Goal: Task Accomplishment & Management: Use online tool/utility

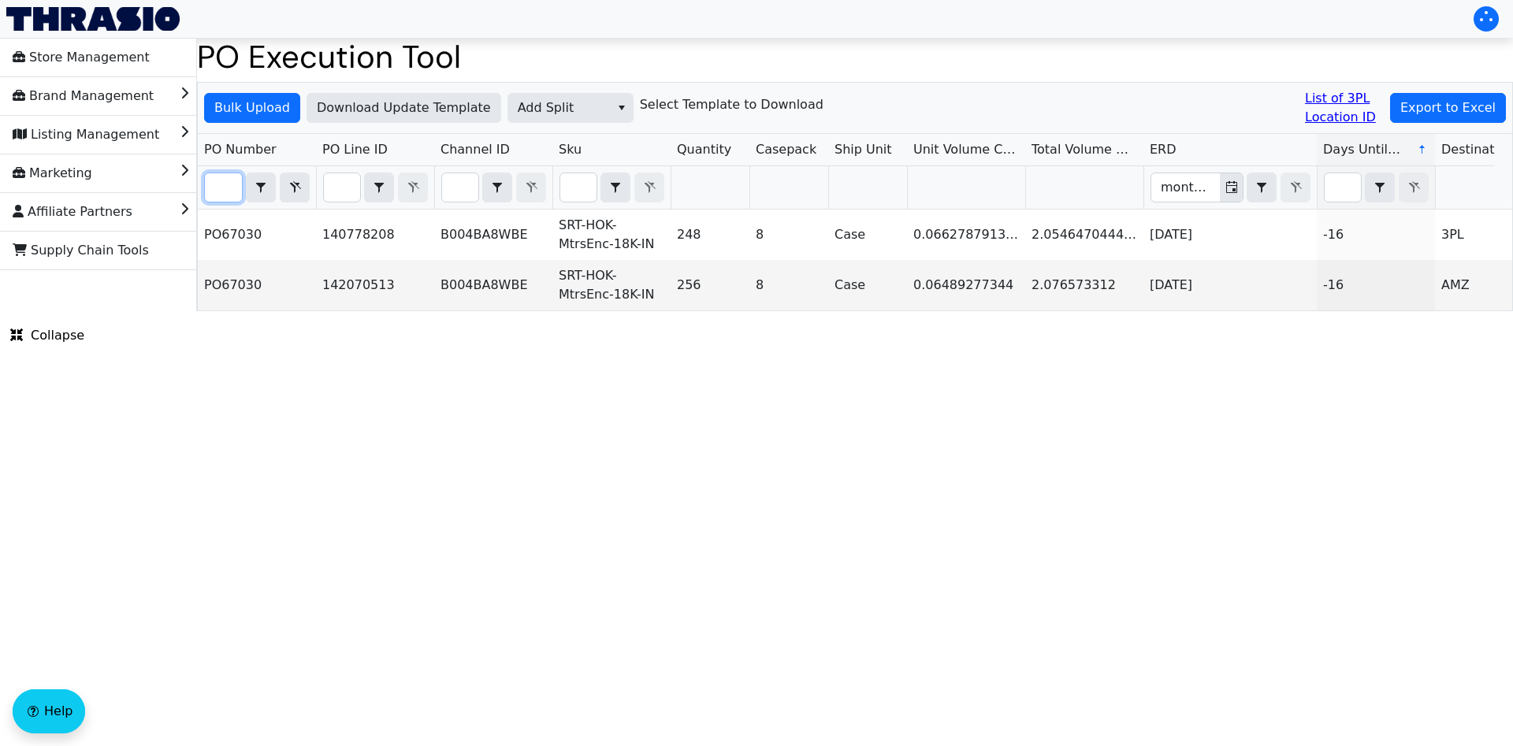
type input "PO67030"
click at [287, 186] on icon "Filter" at bounding box center [294, 187] width 19 height 13
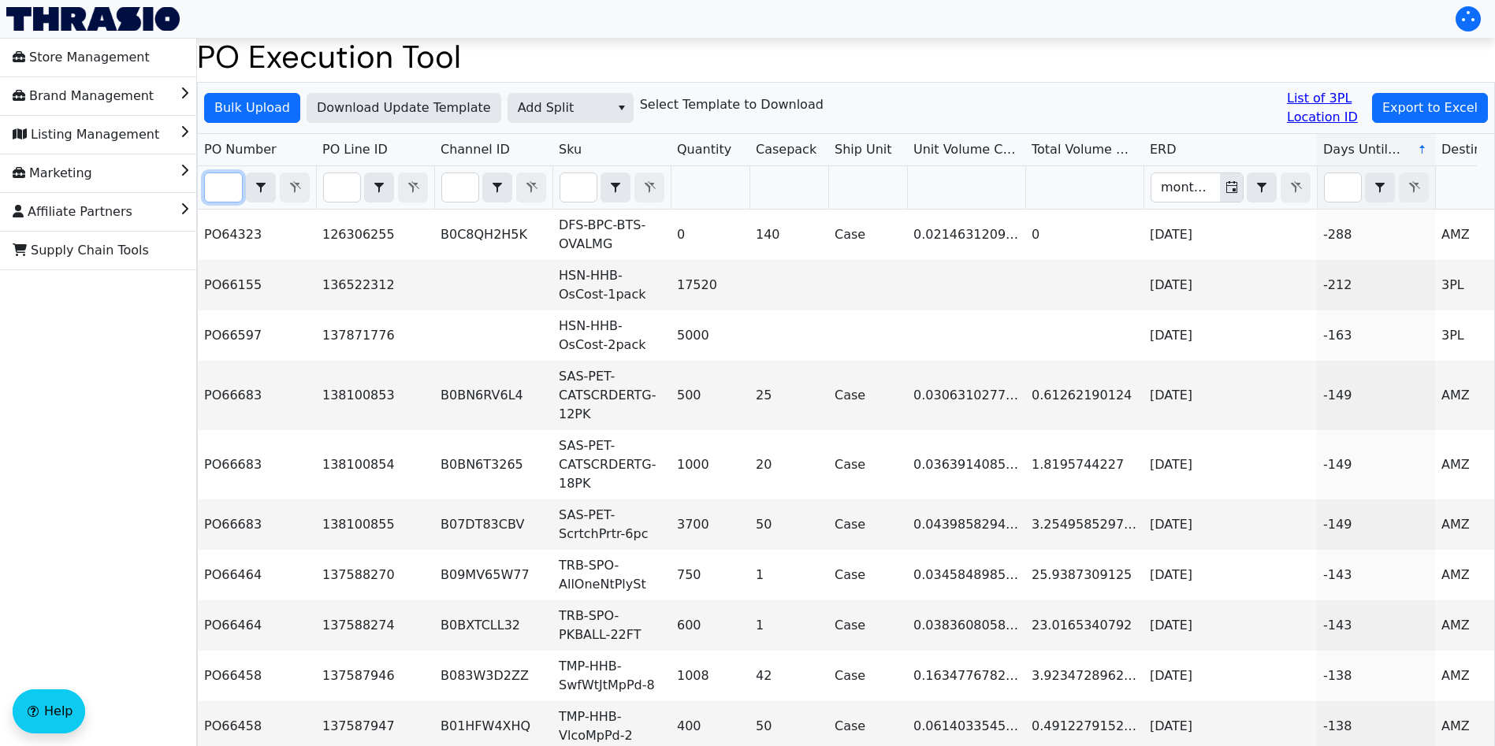
paste input "PO67039"
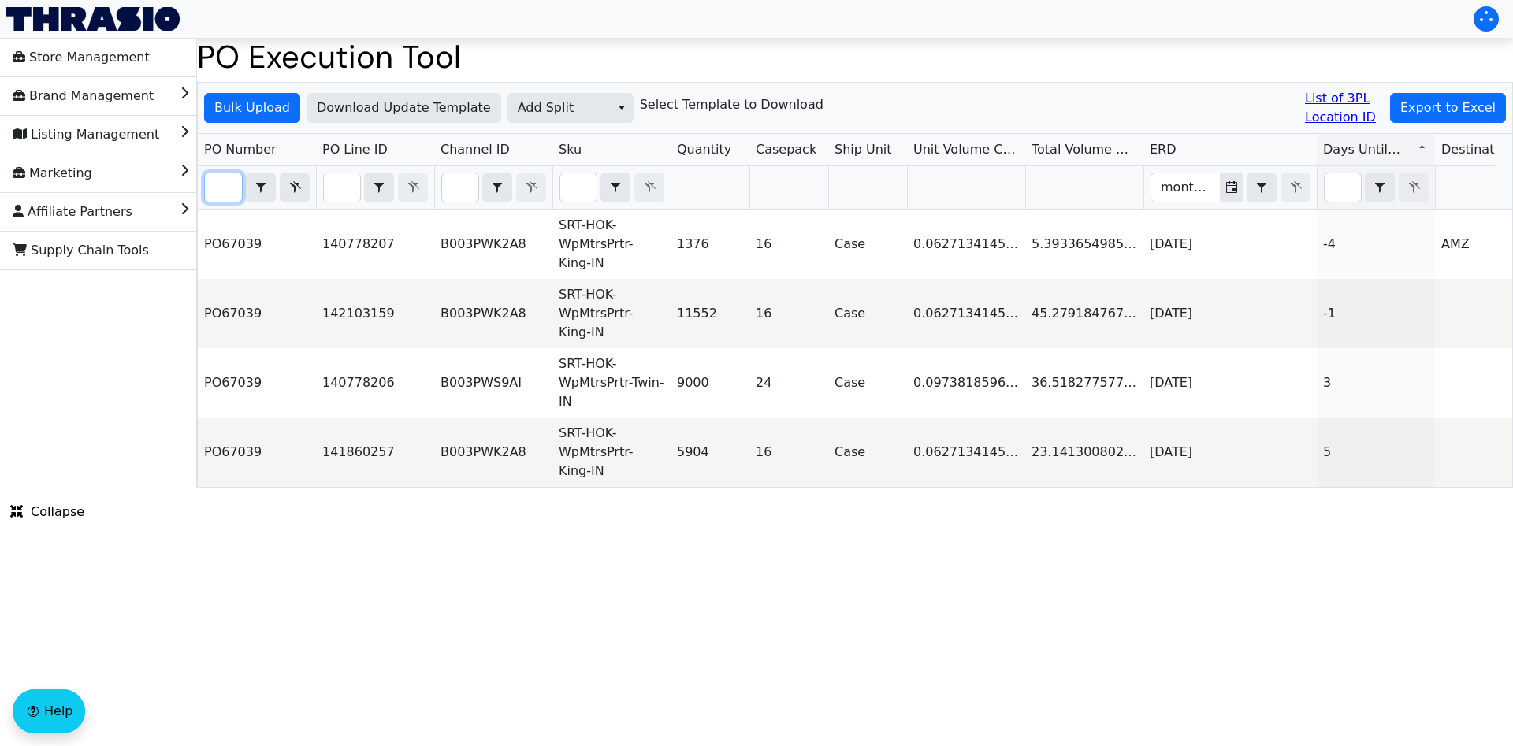
scroll to position [0, 142]
type input "PO67039"
click at [590, 109] on span "Add Split" at bounding box center [559, 107] width 83 height 19
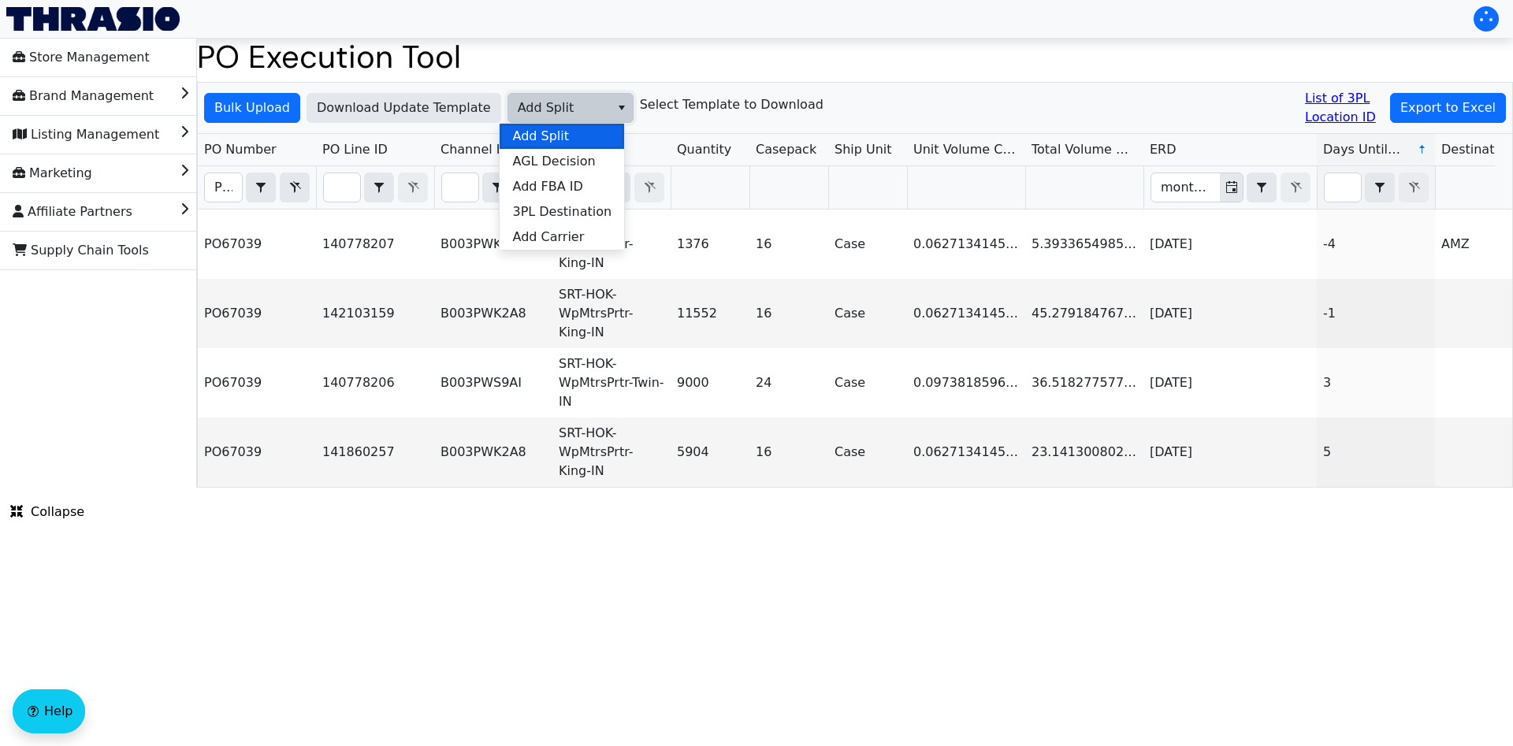
click at [573, 132] on li "Add Split" at bounding box center [562, 136] width 125 height 25
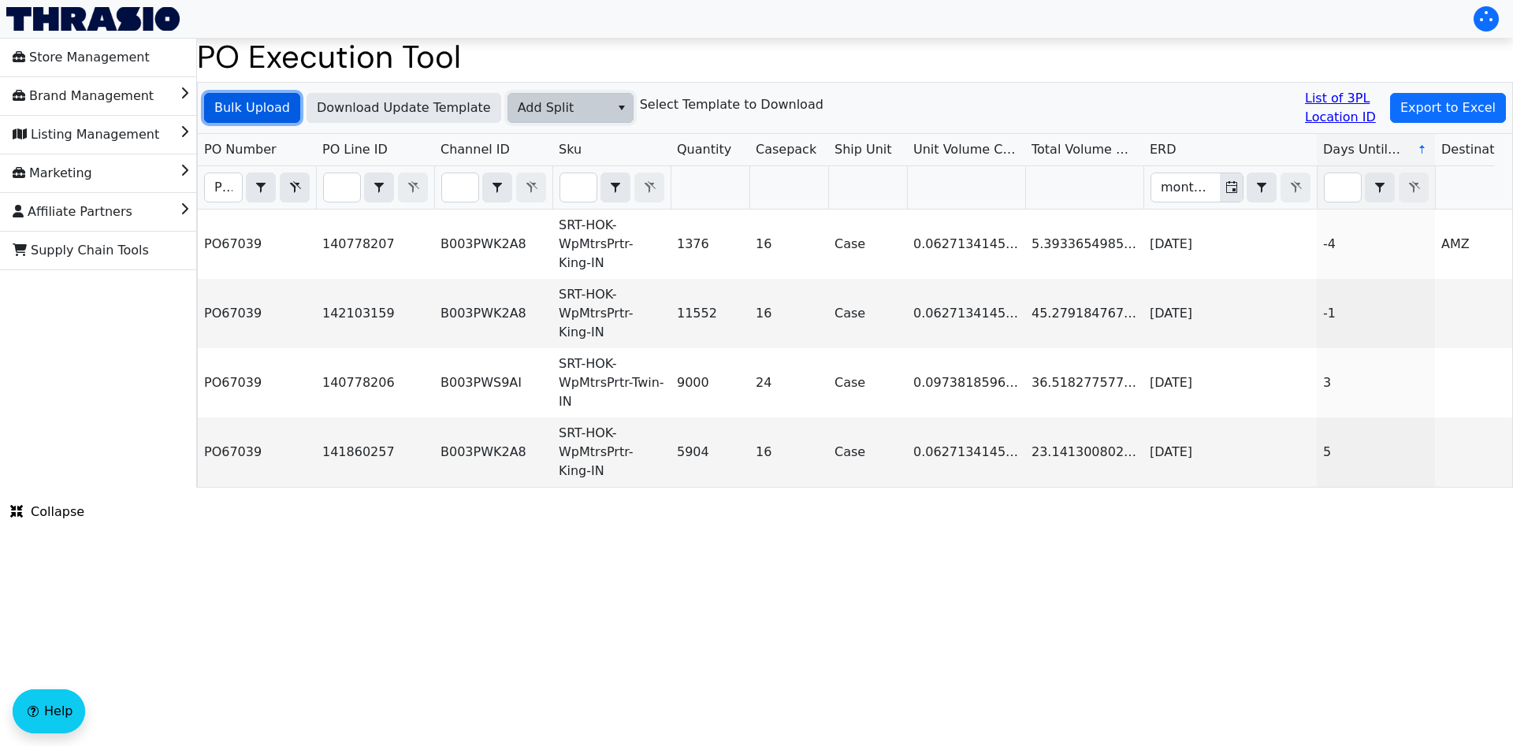
click at [260, 113] on span "Bulk Upload" at bounding box center [252, 107] width 76 height 19
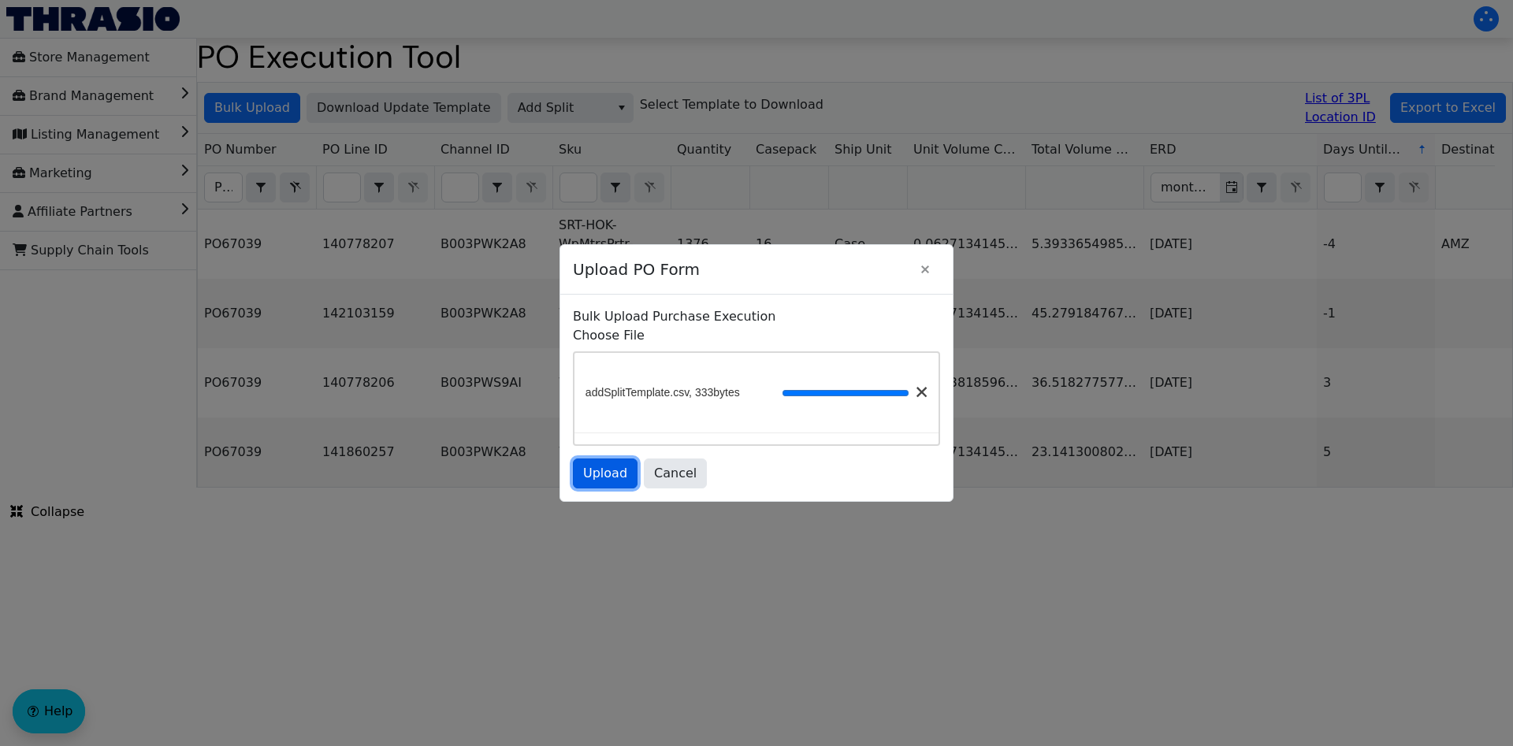
click at [613, 478] on span "Upload" at bounding box center [605, 473] width 44 height 19
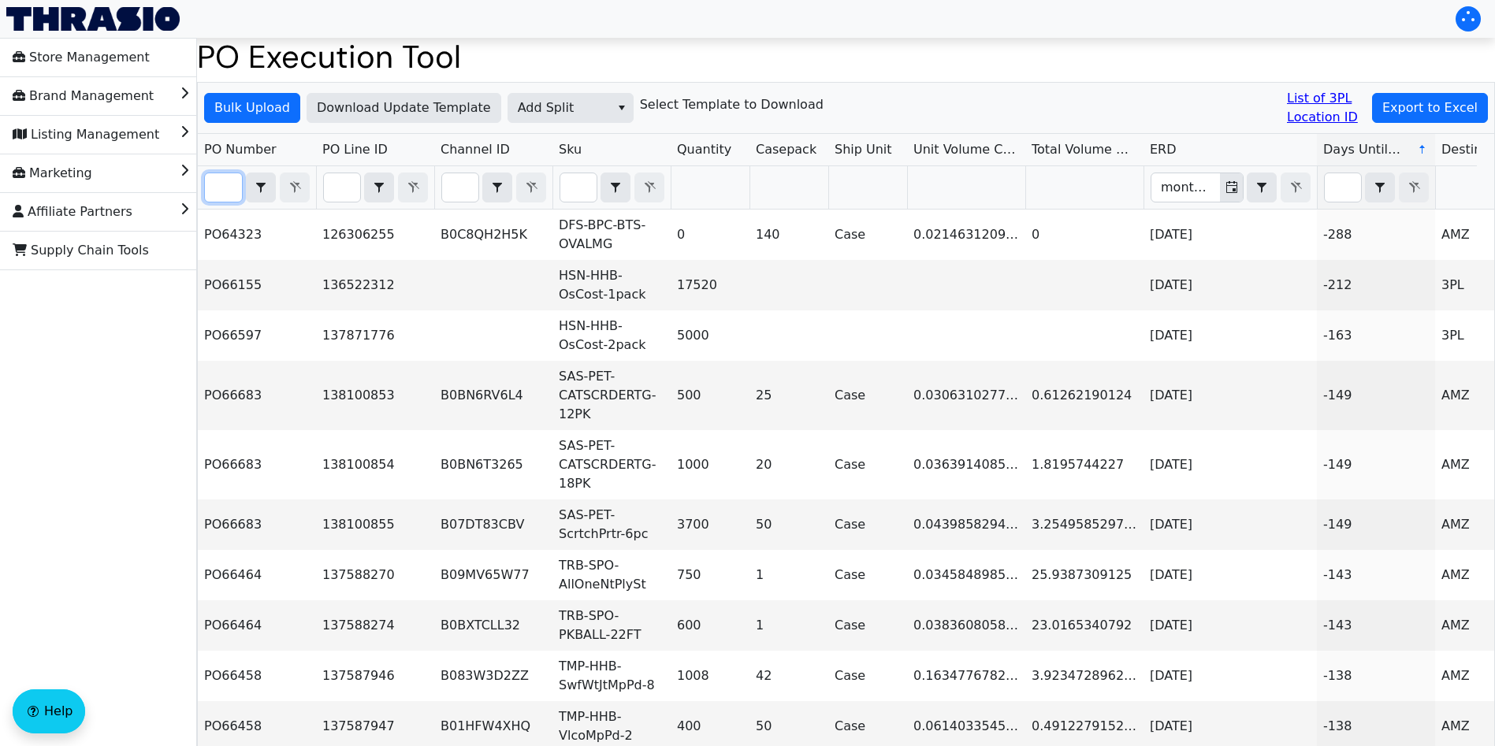
click at [230, 188] on input "Filter" at bounding box center [223, 187] width 37 height 28
paste input "PO67030"
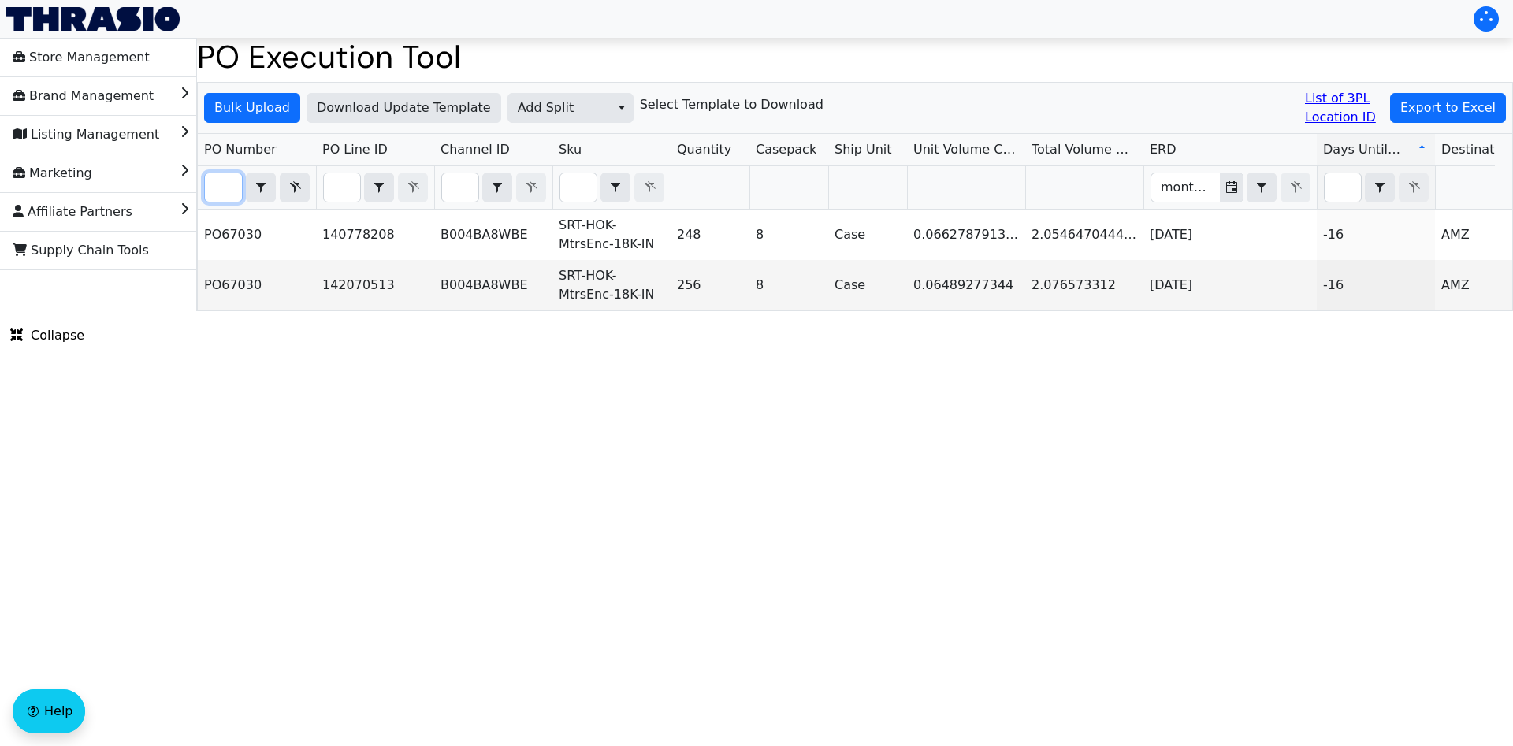
type input "PO67030"
click at [292, 188] on icon "Filter" at bounding box center [294, 187] width 19 height 13
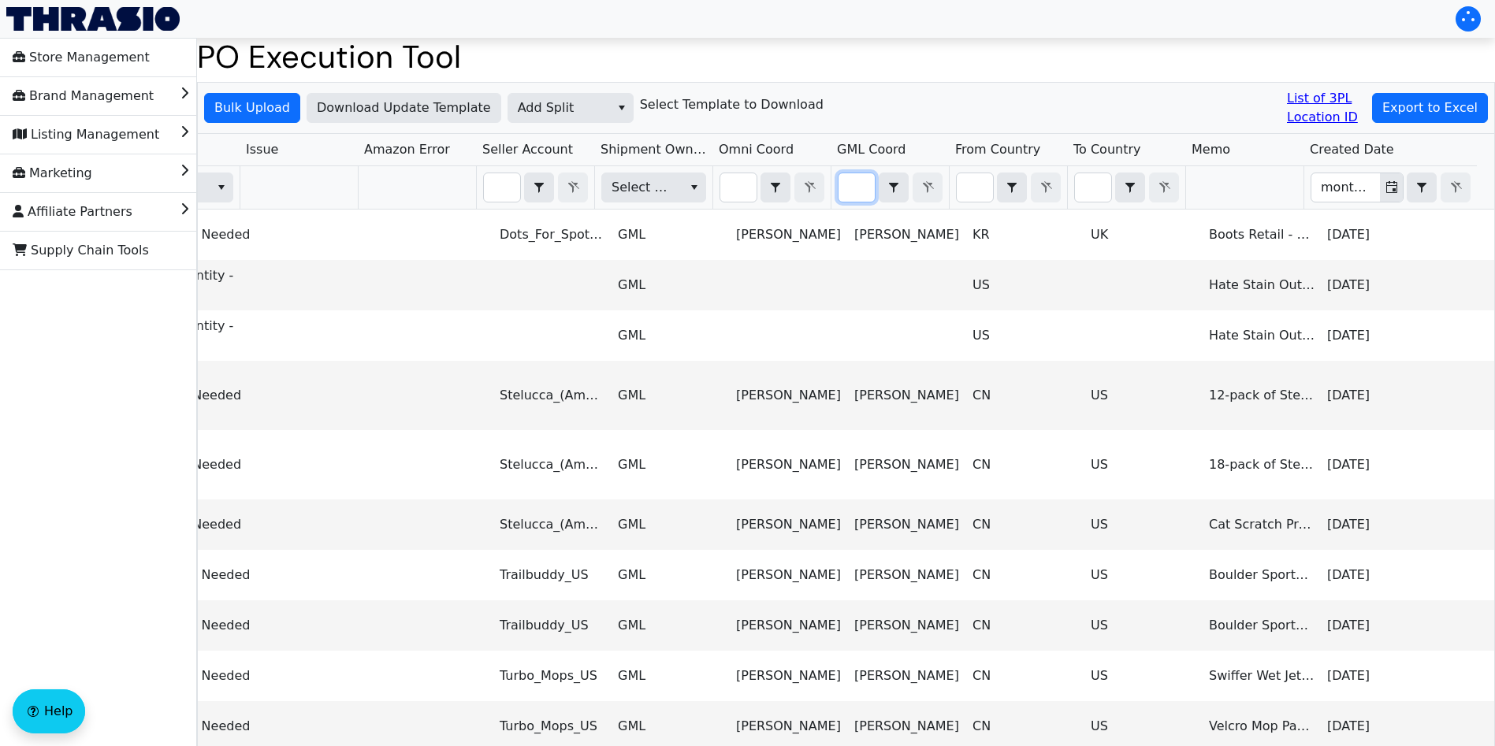
click at [855, 196] on input "Filter" at bounding box center [856, 187] width 36 height 28
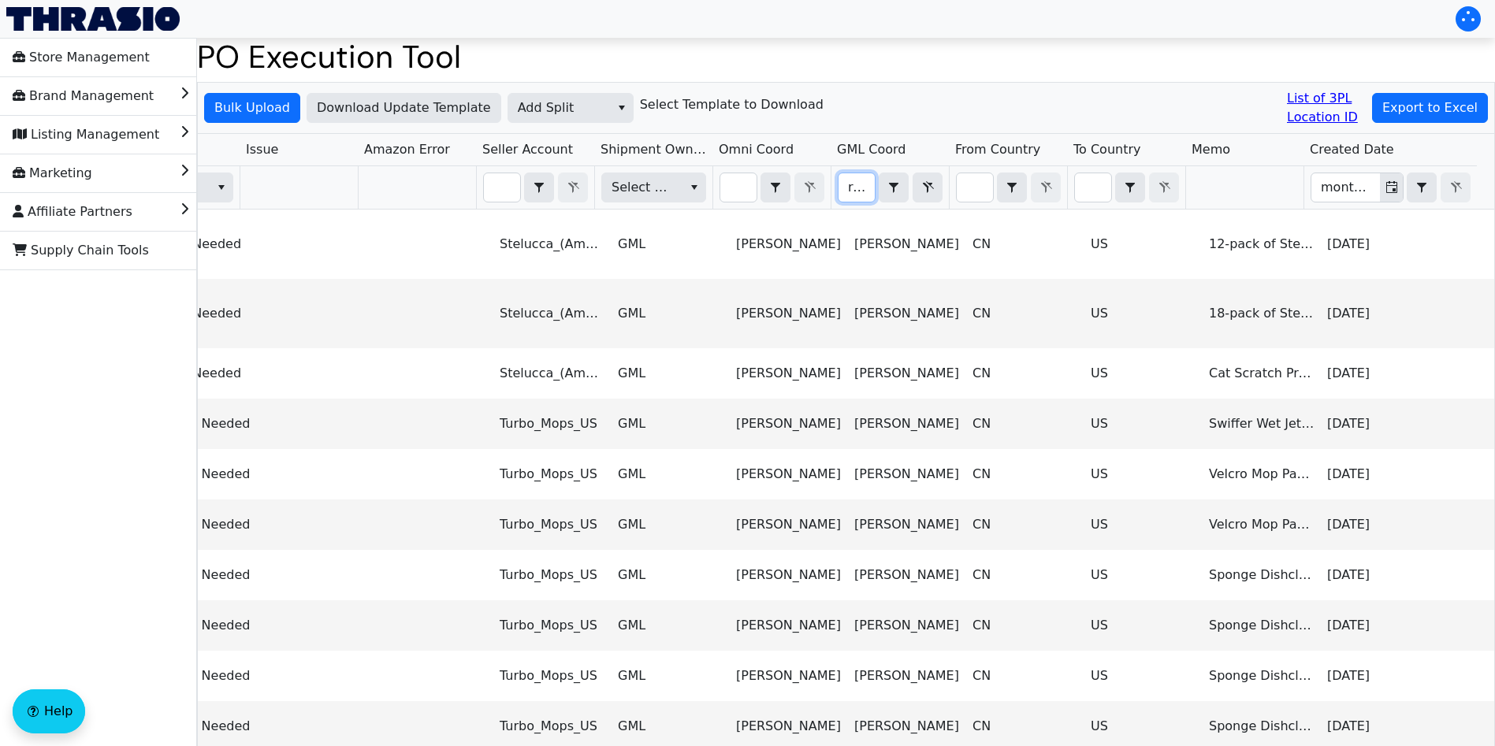
scroll to position [0, 13]
type input "regin"
click at [1403, 112] on span "Export to Excel" at bounding box center [1429, 107] width 95 height 19
click at [593, 107] on span "Add Split" at bounding box center [559, 108] width 102 height 28
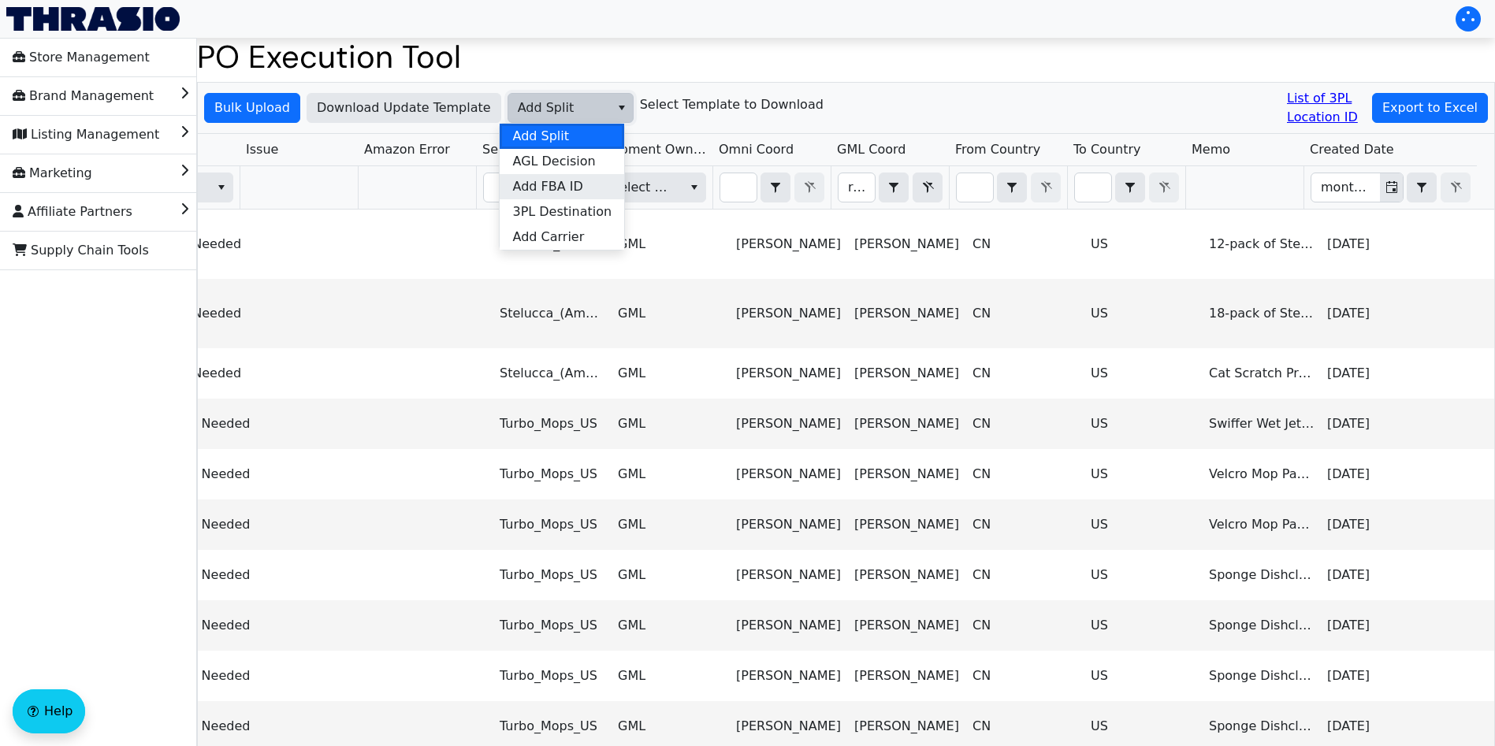
click at [574, 188] on span "Add FBA ID" at bounding box center [547, 186] width 70 height 19
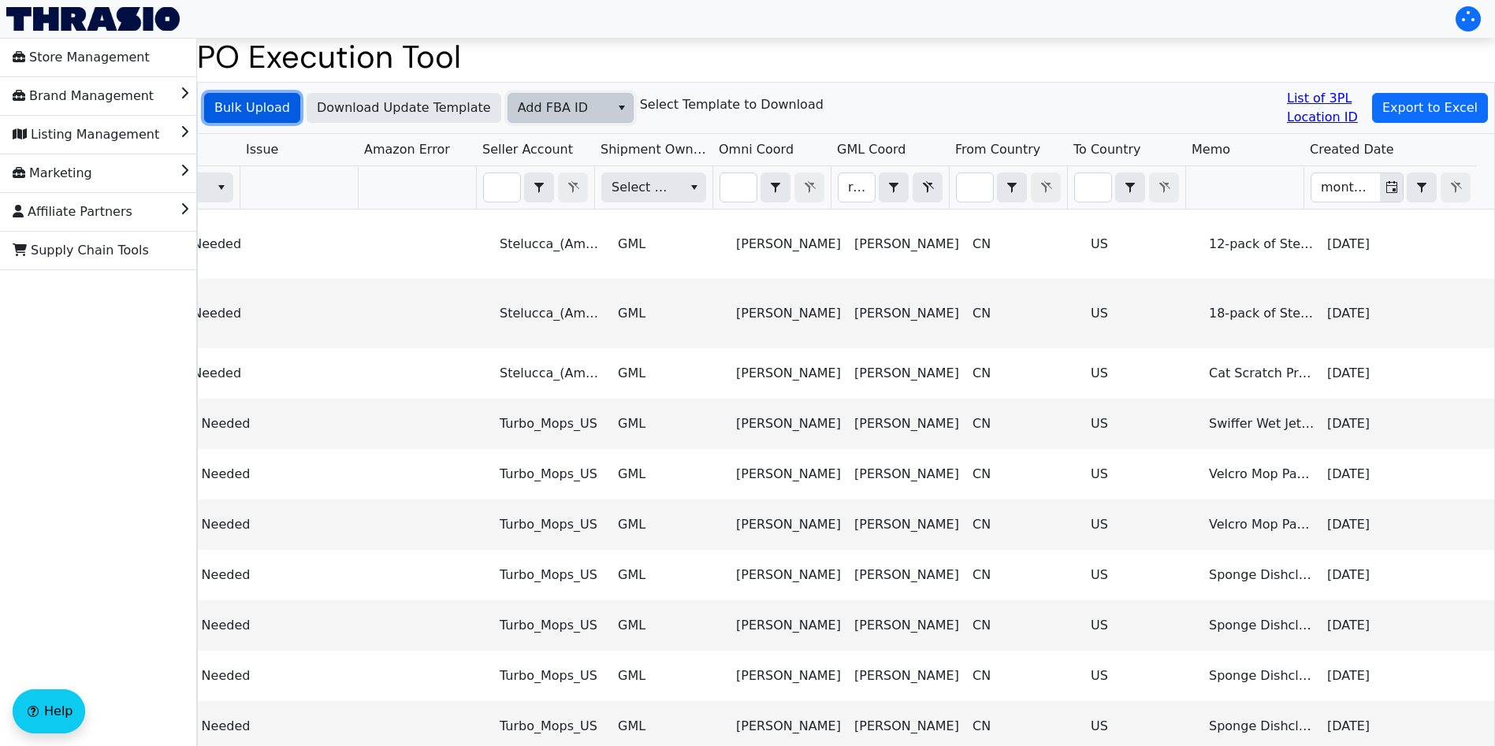
click at [259, 106] on span "Bulk Upload" at bounding box center [252, 107] width 76 height 19
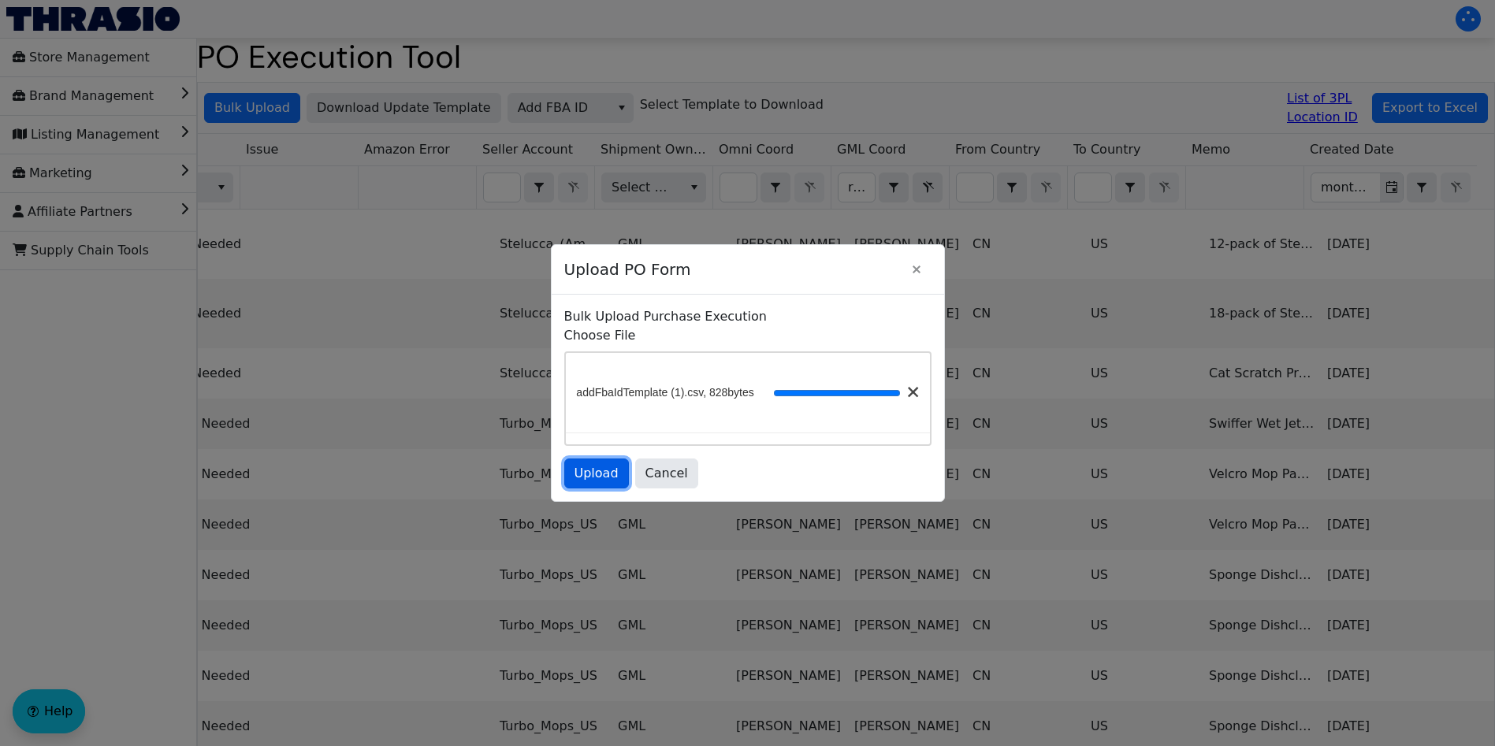
click at [598, 474] on span "Upload" at bounding box center [596, 473] width 44 height 19
